Goal: Information Seeking & Learning: Learn about a topic

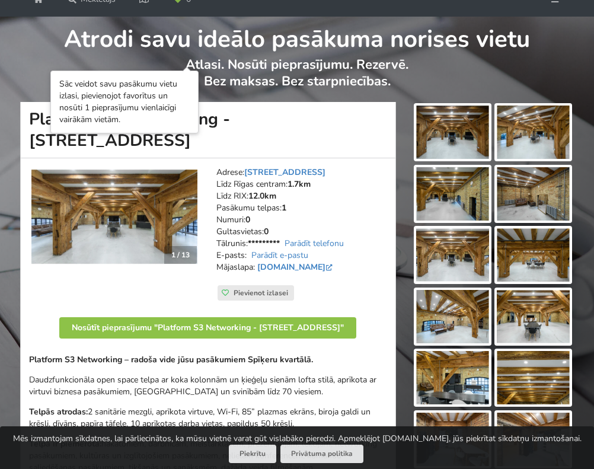
scroll to position [54, 0]
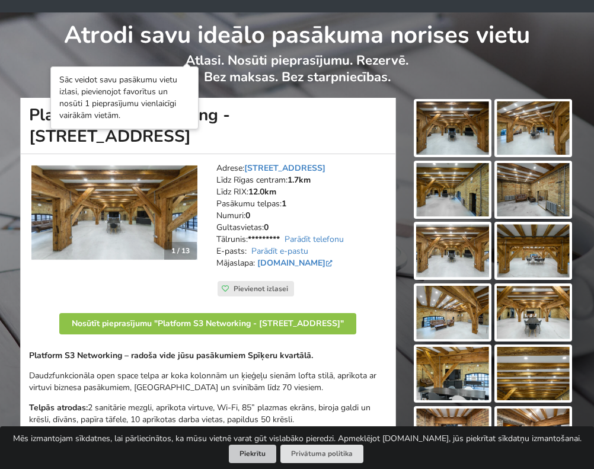
click at [251, 453] on button "Piekrītu" at bounding box center [252, 454] width 47 height 18
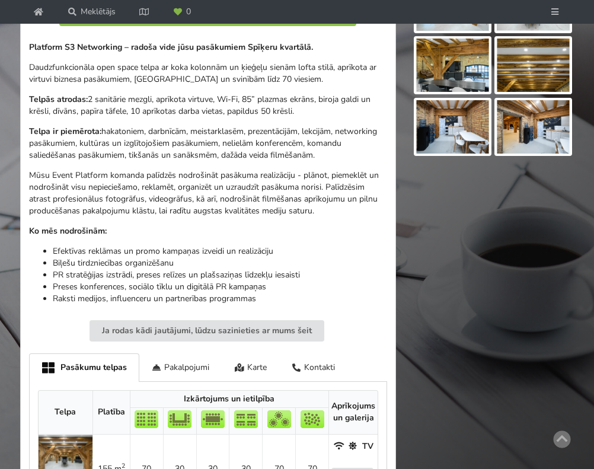
scroll to position [359, 0]
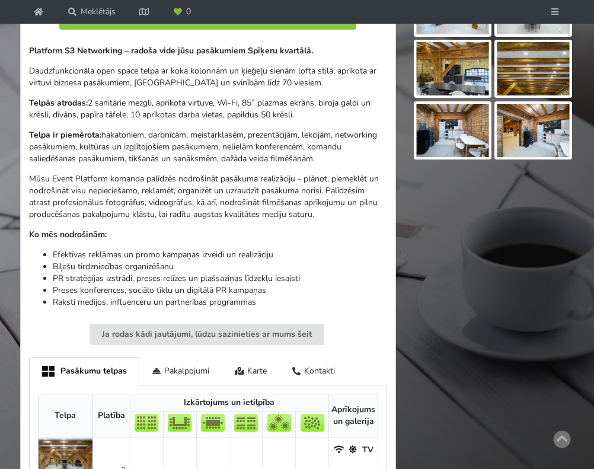
click at [459, 34] on img at bounding box center [452, 7] width 73 height 53
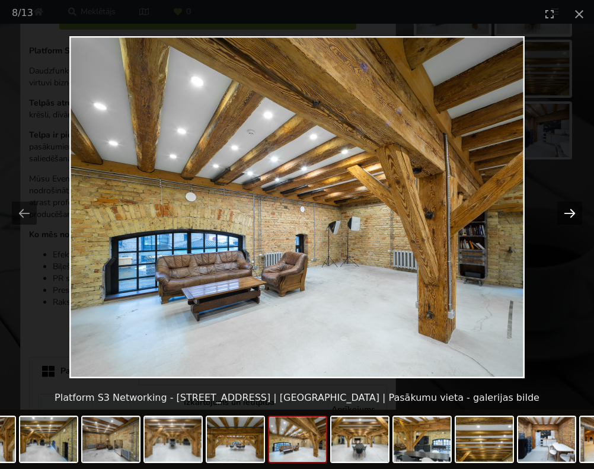
click at [570, 209] on button "Next slide" at bounding box center [569, 213] width 25 height 23
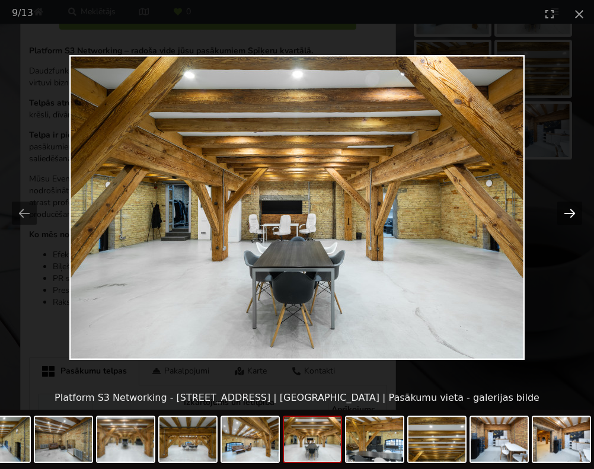
click at [570, 210] on button "Next slide" at bounding box center [569, 213] width 25 height 23
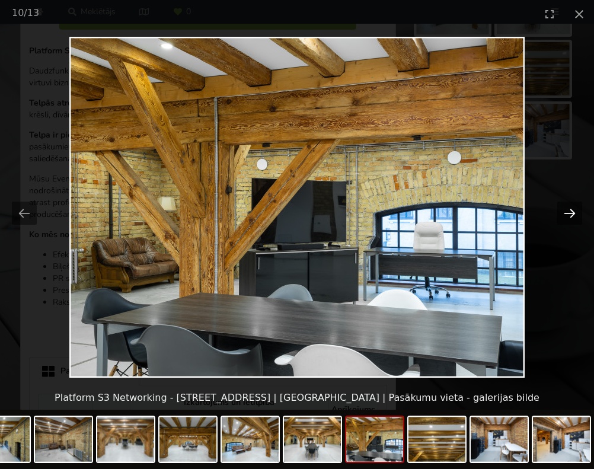
click at [570, 209] on button "Next slide" at bounding box center [569, 213] width 25 height 23
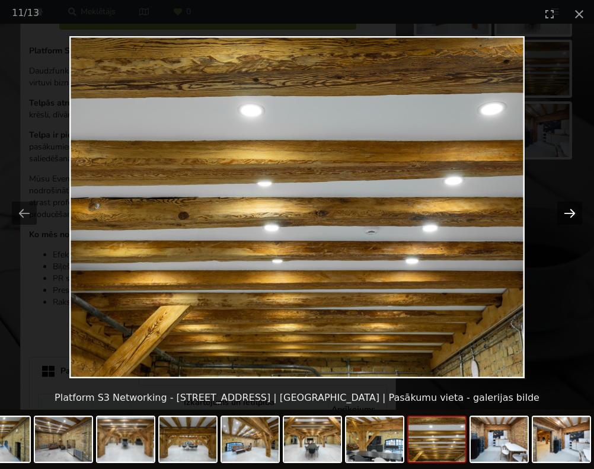
click at [570, 209] on button "Next slide" at bounding box center [569, 213] width 25 height 23
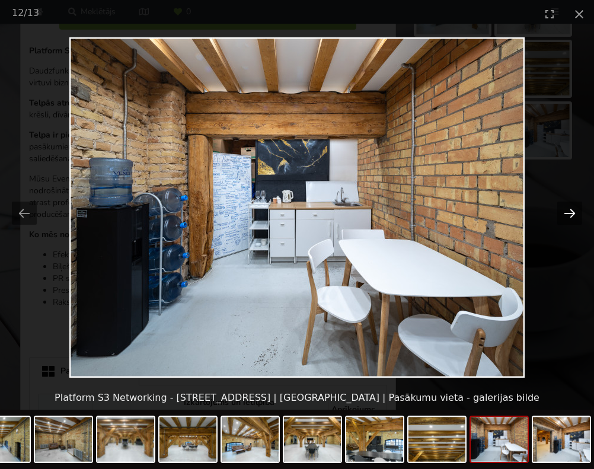
click at [568, 210] on button "Next slide" at bounding box center [569, 213] width 25 height 23
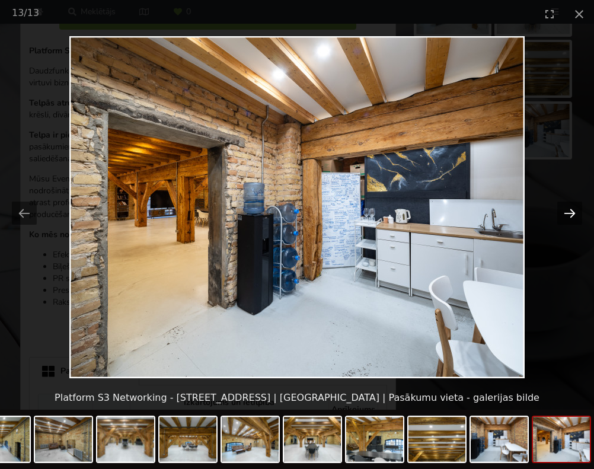
click at [568, 210] on button "Next slide" at bounding box center [569, 213] width 25 height 23
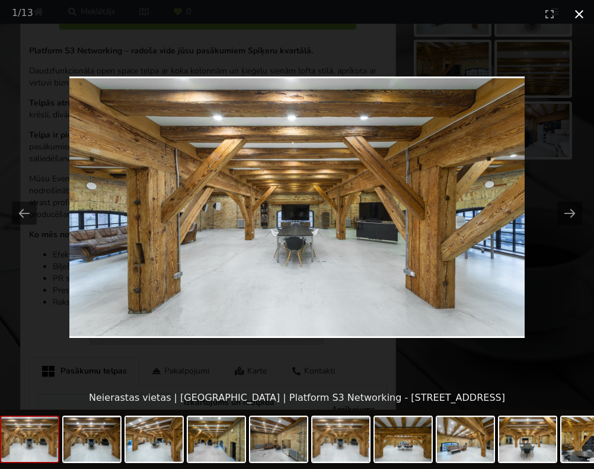
click at [577, 13] on button "Close gallery" at bounding box center [579, 14] width 30 height 28
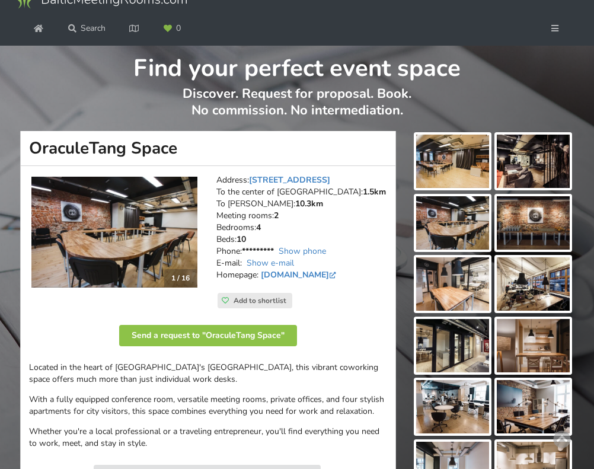
scroll to position [21, 0]
click at [465, 188] on img at bounding box center [452, 161] width 73 height 53
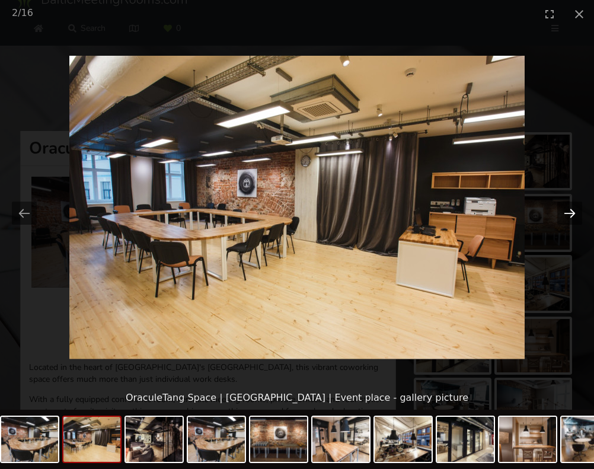
click at [571, 212] on button "Next slide" at bounding box center [569, 213] width 25 height 23
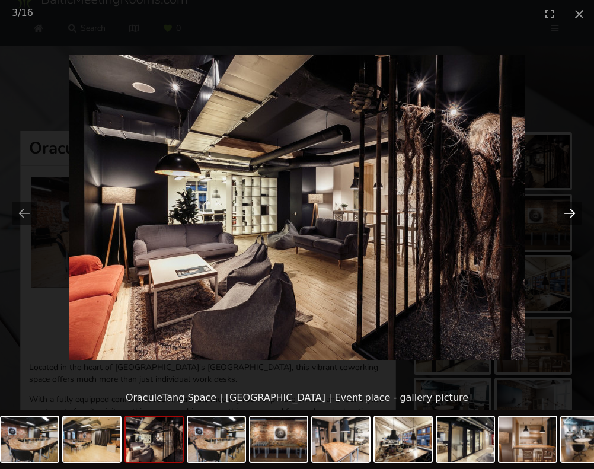
click at [571, 212] on button "Next slide" at bounding box center [569, 213] width 25 height 23
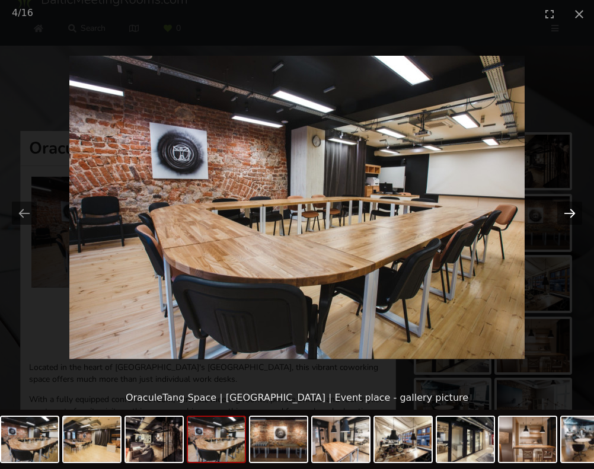
click at [571, 212] on button "Next slide" at bounding box center [569, 213] width 25 height 23
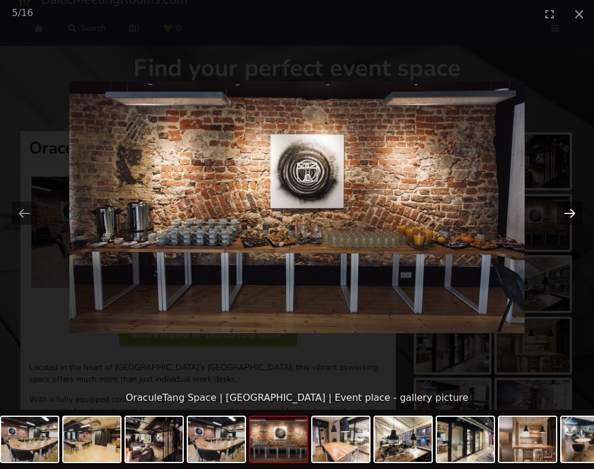
click at [571, 212] on button "Next slide" at bounding box center [569, 213] width 25 height 23
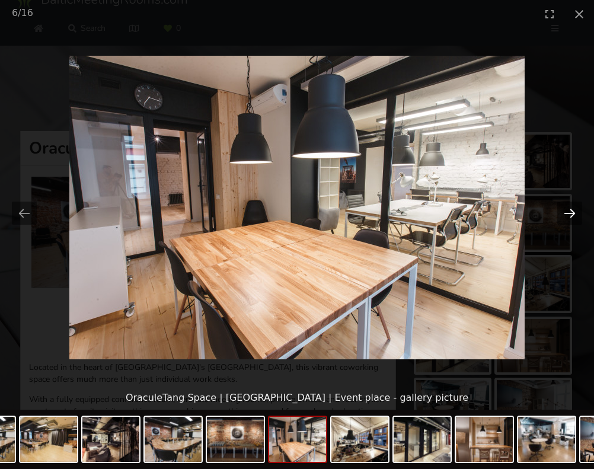
click at [571, 212] on button "Next slide" at bounding box center [569, 213] width 25 height 23
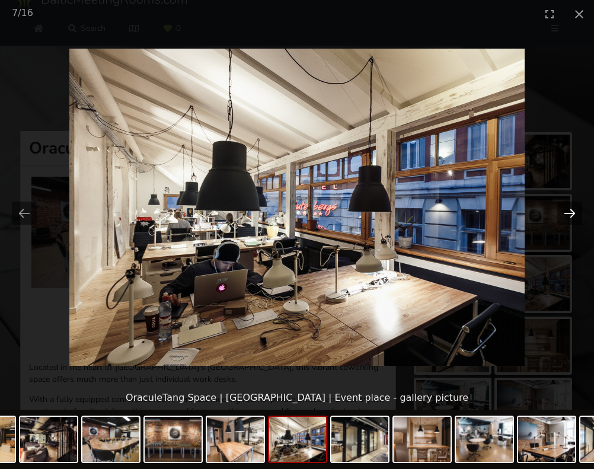
click at [571, 212] on button "Next slide" at bounding box center [569, 213] width 25 height 23
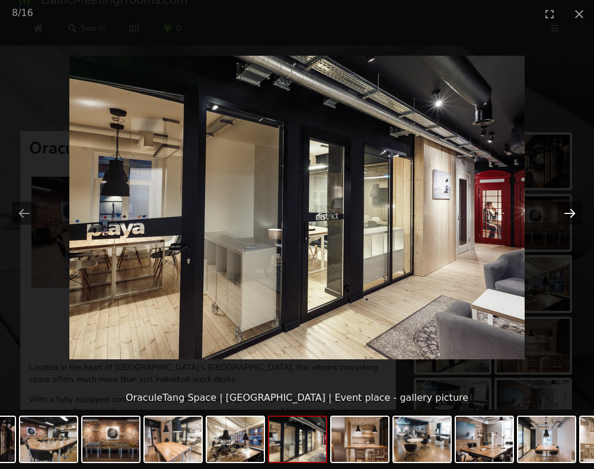
click at [573, 212] on button "Next slide" at bounding box center [569, 213] width 25 height 23
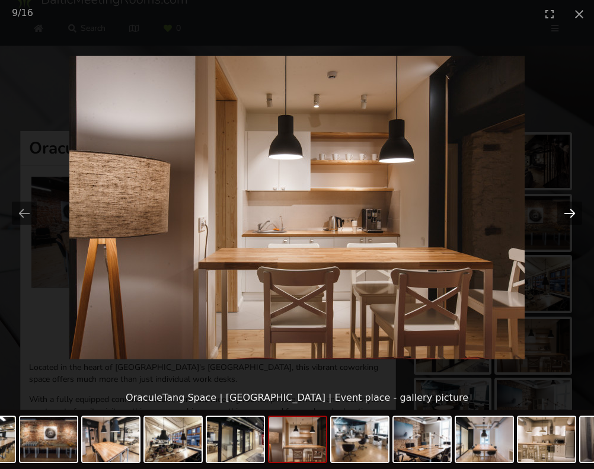
click at [573, 212] on button "Next slide" at bounding box center [569, 213] width 25 height 23
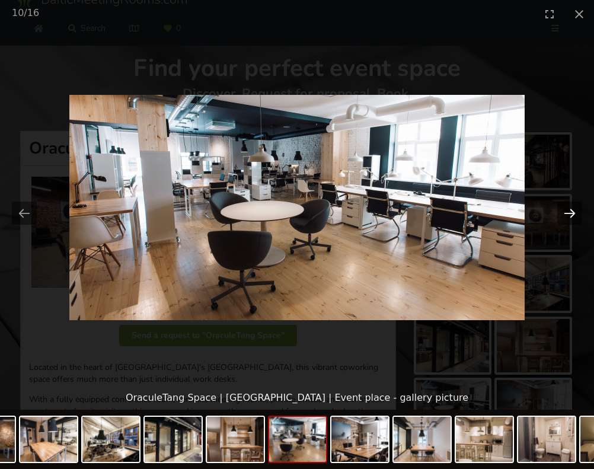
click at [573, 212] on button "Next slide" at bounding box center [569, 213] width 25 height 23
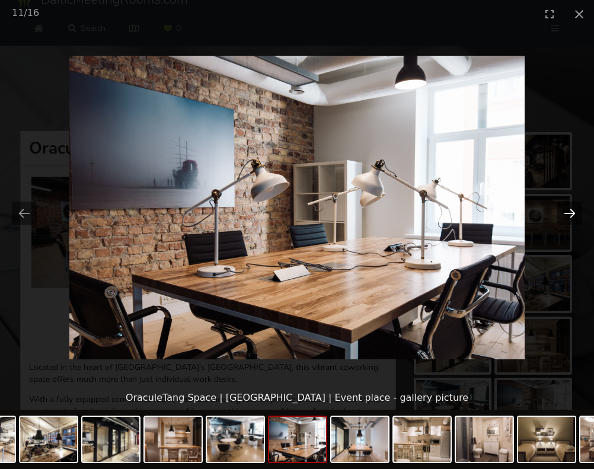
click at [573, 212] on button "Next slide" at bounding box center [569, 213] width 25 height 23
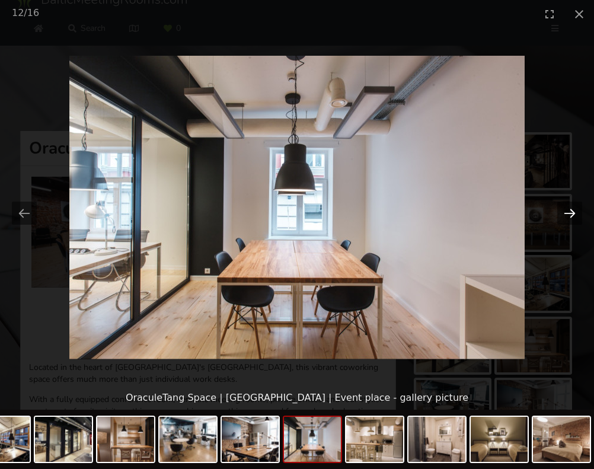
click at [573, 212] on button "Next slide" at bounding box center [569, 213] width 25 height 23
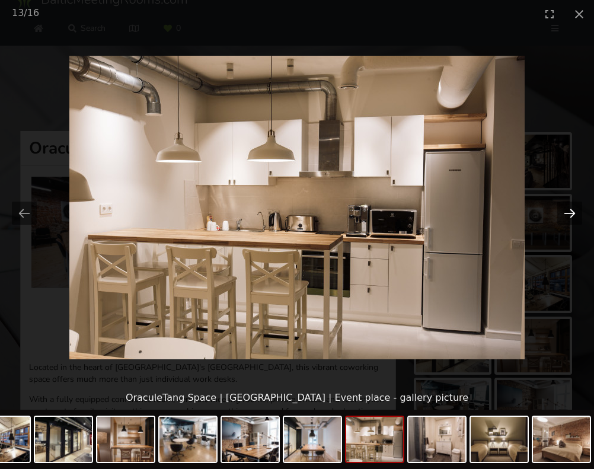
click at [573, 212] on button "Next slide" at bounding box center [569, 213] width 25 height 23
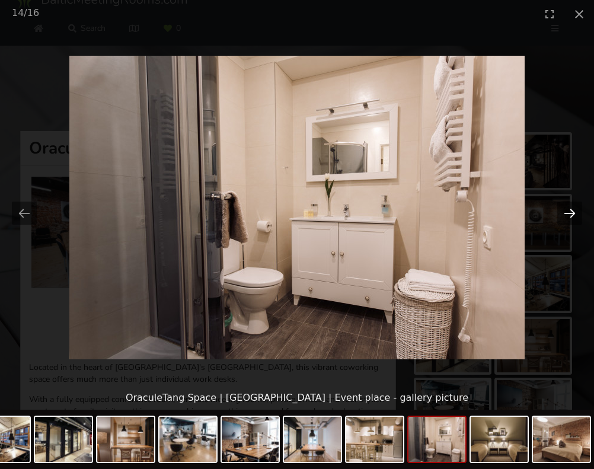
click at [573, 212] on button "Next slide" at bounding box center [569, 213] width 25 height 23
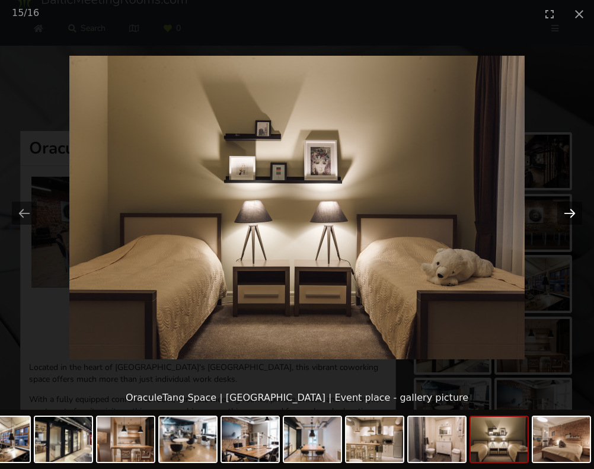
click at [573, 212] on button "Next slide" at bounding box center [569, 213] width 25 height 23
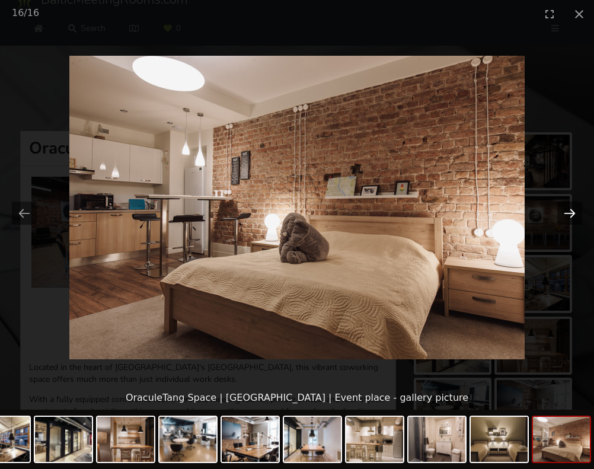
click at [573, 212] on button "Next slide" at bounding box center [569, 213] width 25 height 23
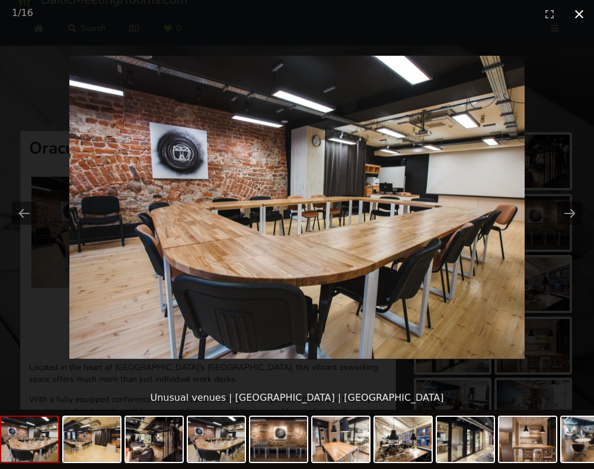
click at [577, 13] on button "Close gallery" at bounding box center [579, 14] width 30 height 28
